Goal: Contribute content: Contribute content

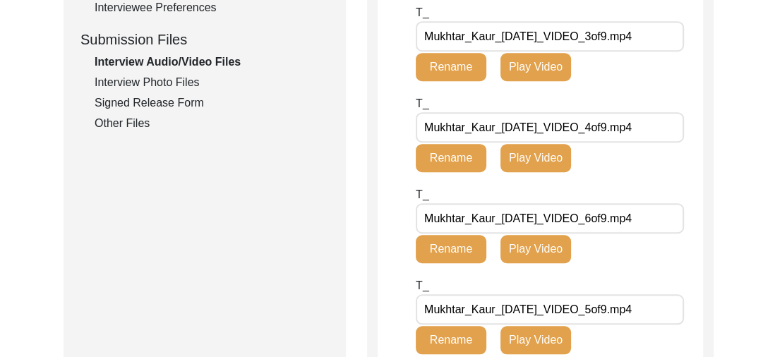
scroll to position [668, 0]
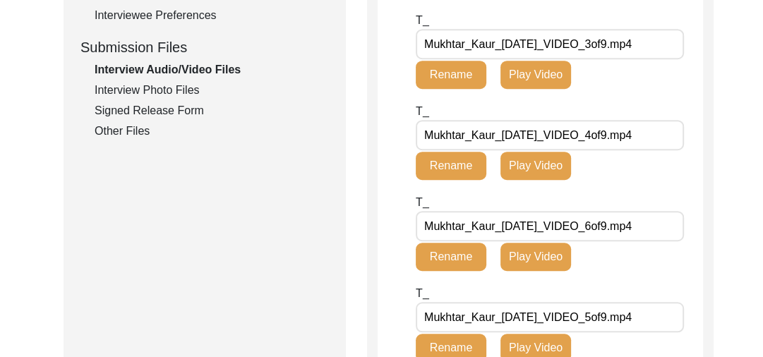
click at [156, 85] on div "Interview Photo Files" at bounding box center [212, 90] width 234 height 17
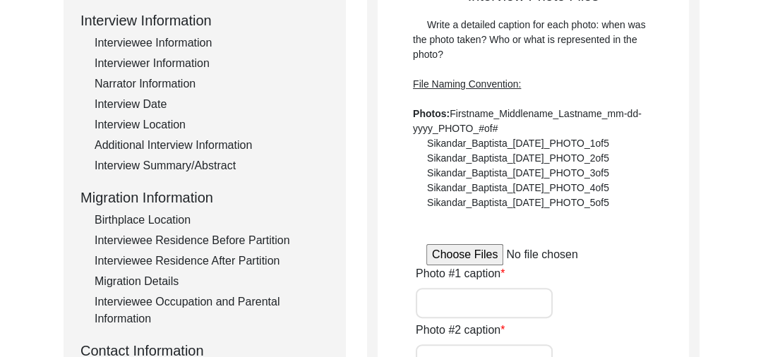
scroll to position [186, 0]
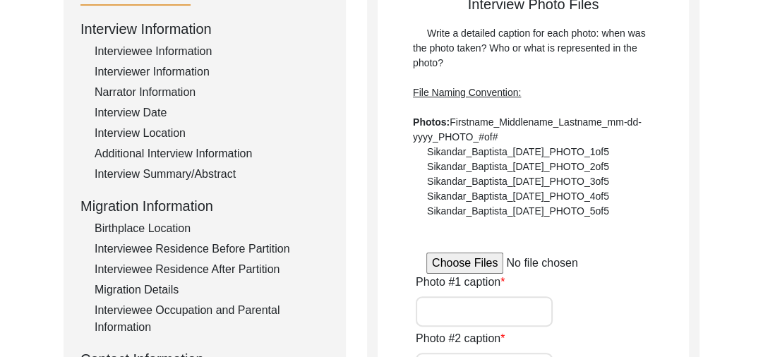
click at [450, 261] on input "file" at bounding box center [533, 263] width 214 height 21
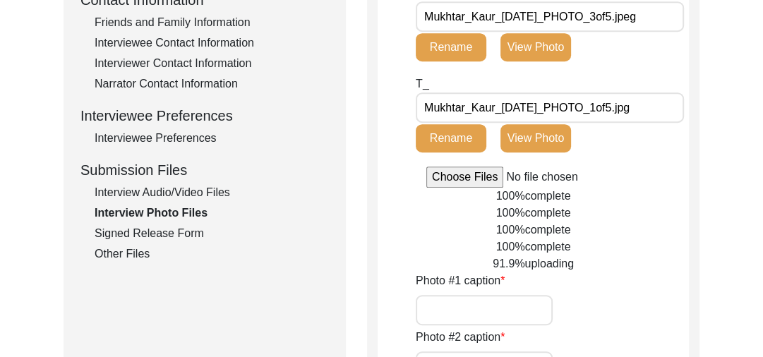
scroll to position [562, 0]
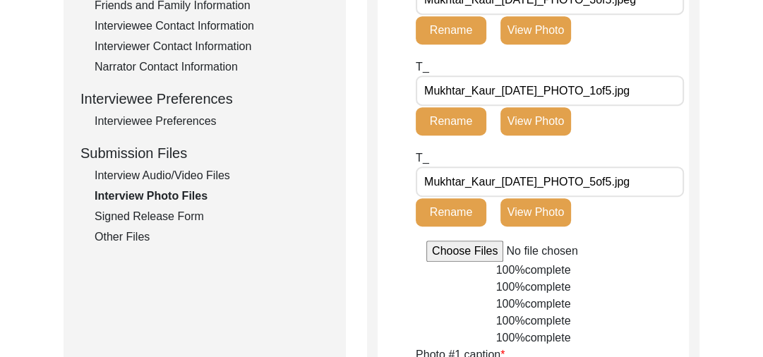
click at [476, 243] on input "file" at bounding box center [533, 251] width 214 height 21
type input "C:\fakepath\Mukhtar_Kaur_[DATE]_PHOTO_4of5.jpeg"
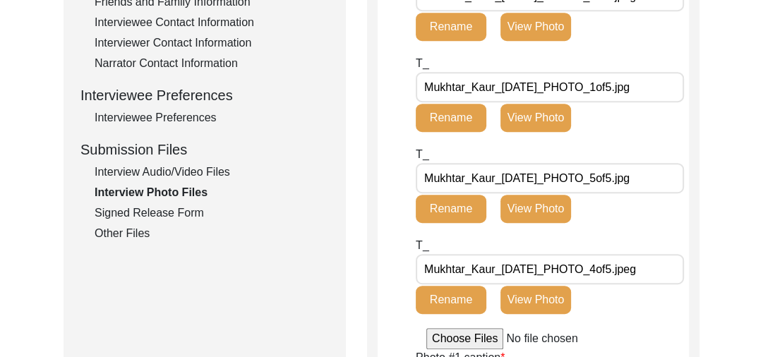
scroll to position [576, 0]
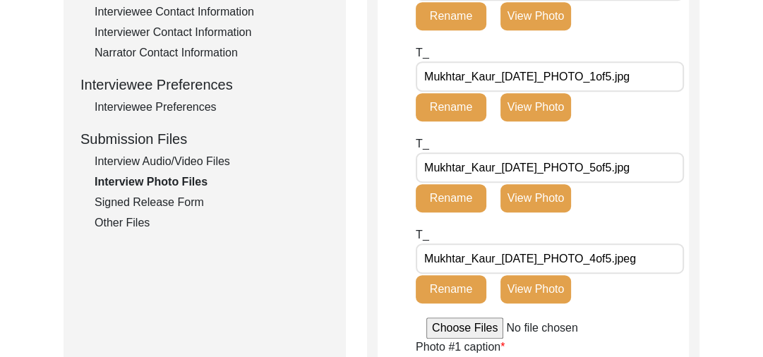
click at [190, 160] on div "Interview Audio/Video Files" at bounding box center [212, 161] width 234 height 17
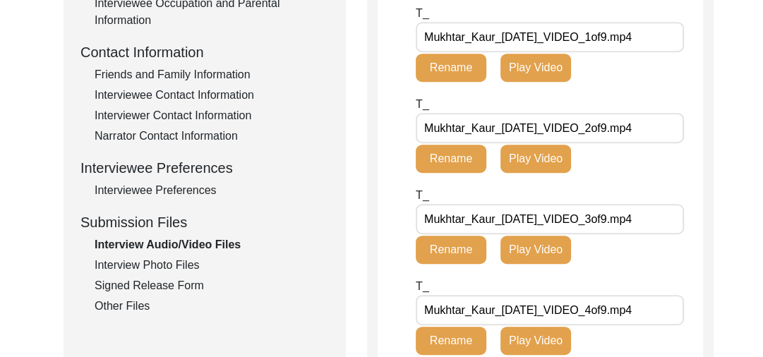
scroll to position [472, 0]
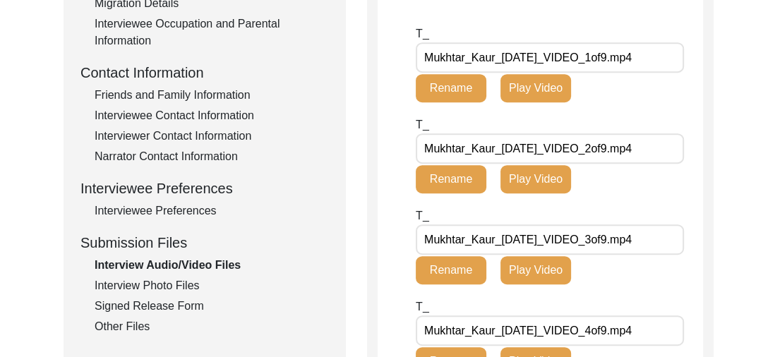
click at [155, 281] on div "Interview Photo Files" at bounding box center [212, 285] width 234 height 17
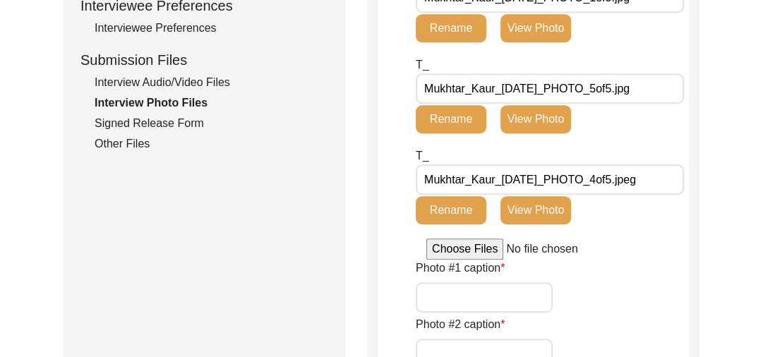
scroll to position [0, 0]
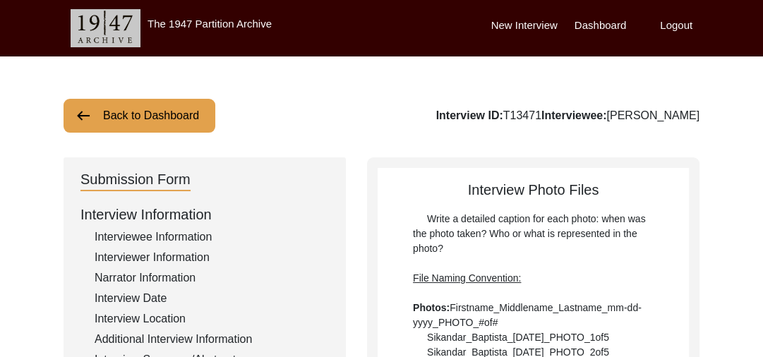
click at [82, 112] on img at bounding box center [83, 115] width 17 height 17
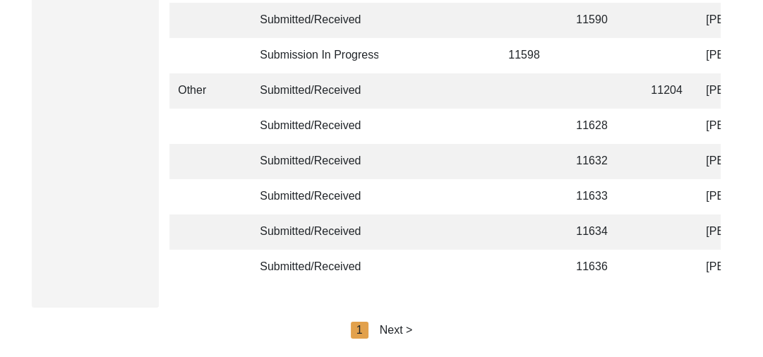
scroll to position [3574, 0]
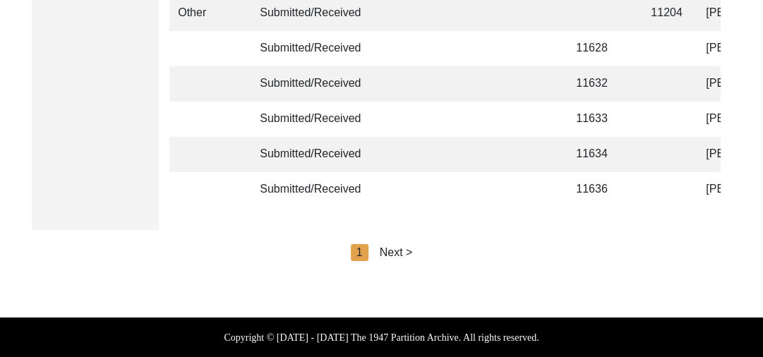
click at [402, 251] on div "Next >" at bounding box center [396, 252] width 33 height 17
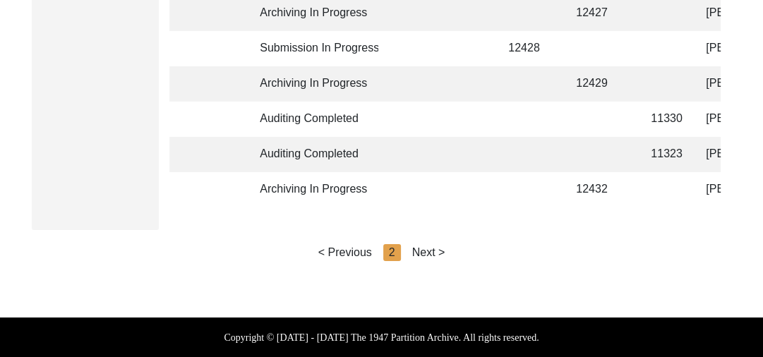
click at [438, 246] on div "Next >" at bounding box center [428, 252] width 33 height 17
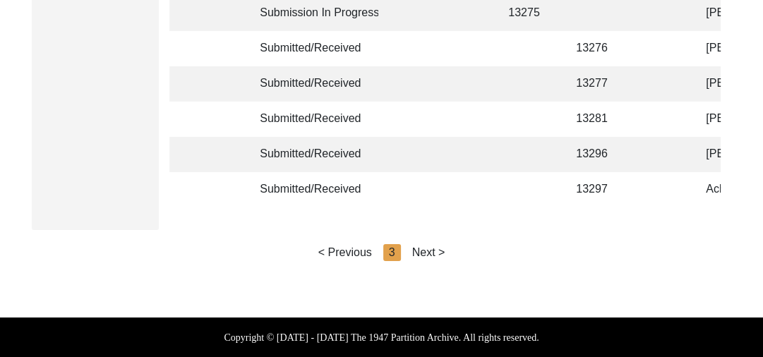
click at [432, 251] on div "Next >" at bounding box center [428, 252] width 33 height 17
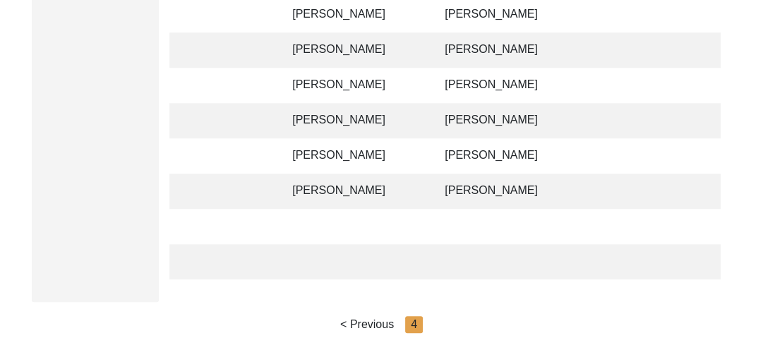
scroll to position [837, 0]
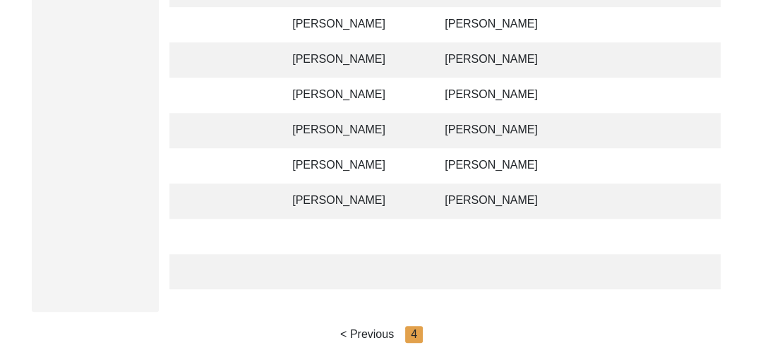
click at [343, 88] on td "[PERSON_NAME]" at bounding box center [354, 95] width 141 height 35
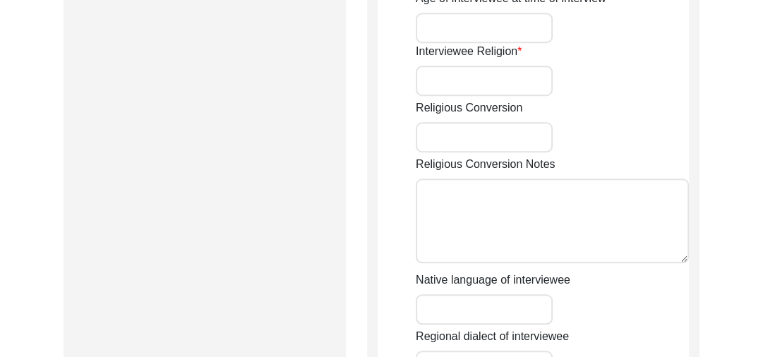
type input "[PERSON_NAME]"
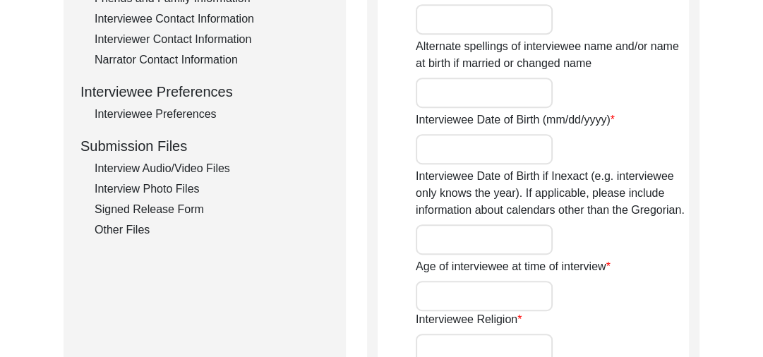
scroll to position [599, 0]
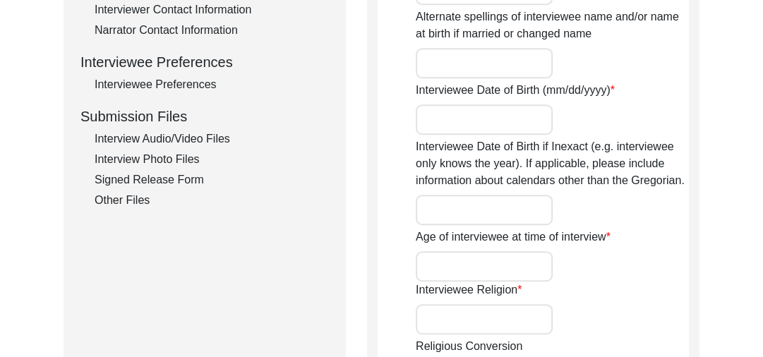
click at [211, 131] on div "Interview Audio/Video Files" at bounding box center [212, 139] width 234 height 17
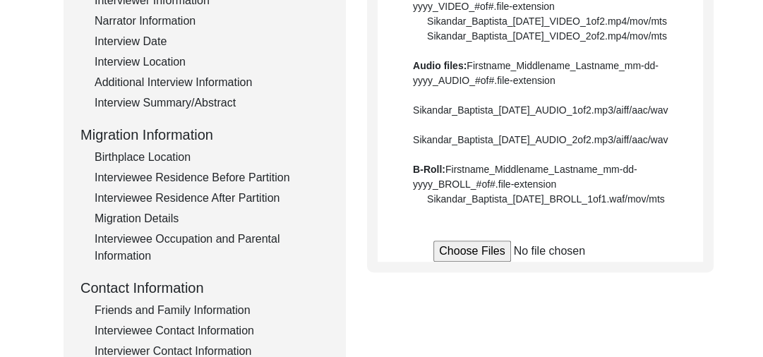
scroll to position [259, 0]
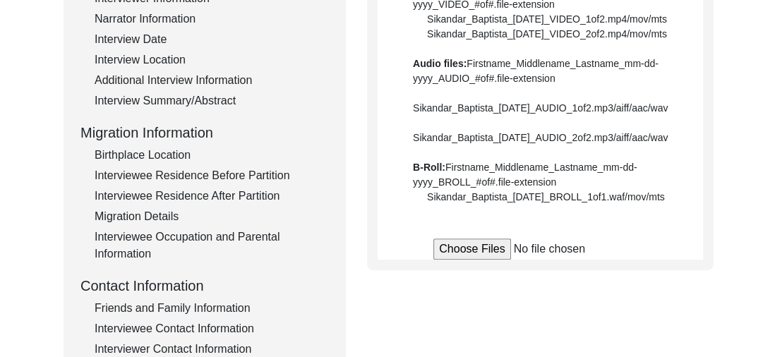
click at [467, 260] on input "file" at bounding box center [540, 249] width 214 height 21
type input "C:\fakepath\Gurcharan_Singh_[DATE]_VIDEO_1of13.mp4"
